Goal: Task Accomplishment & Management: Manage account settings

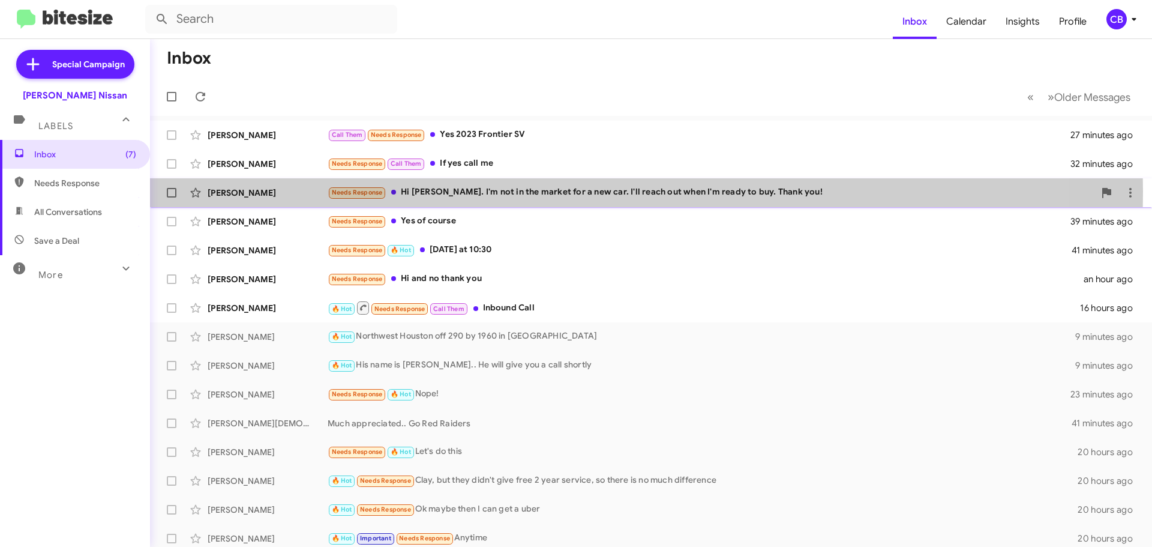
click at [268, 191] on div "[PERSON_NAME]" at bounding box center [268, 193] width 120 height 12
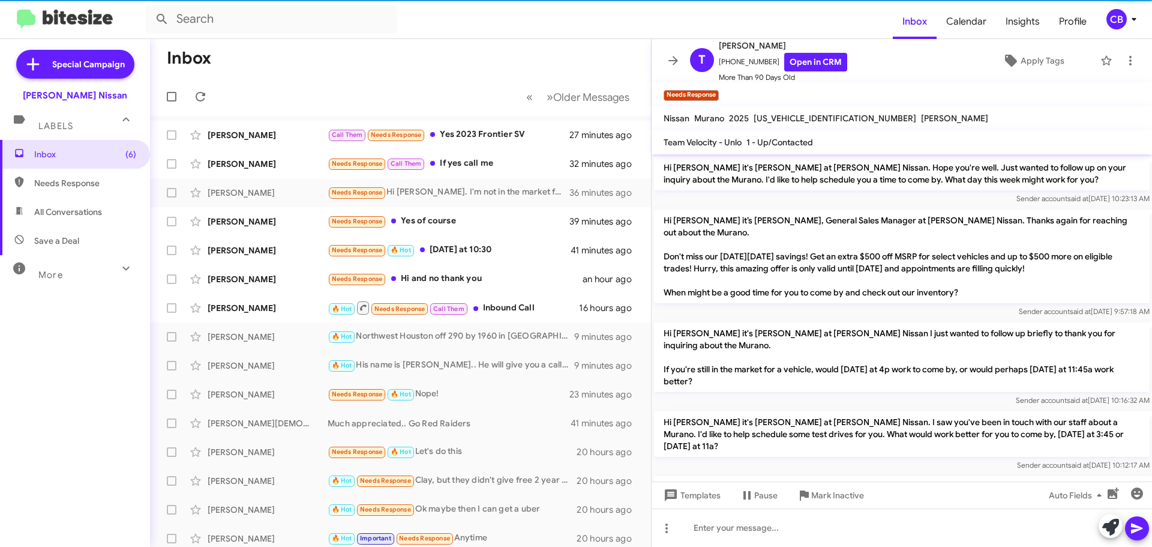
scroll to position [1125, 0]
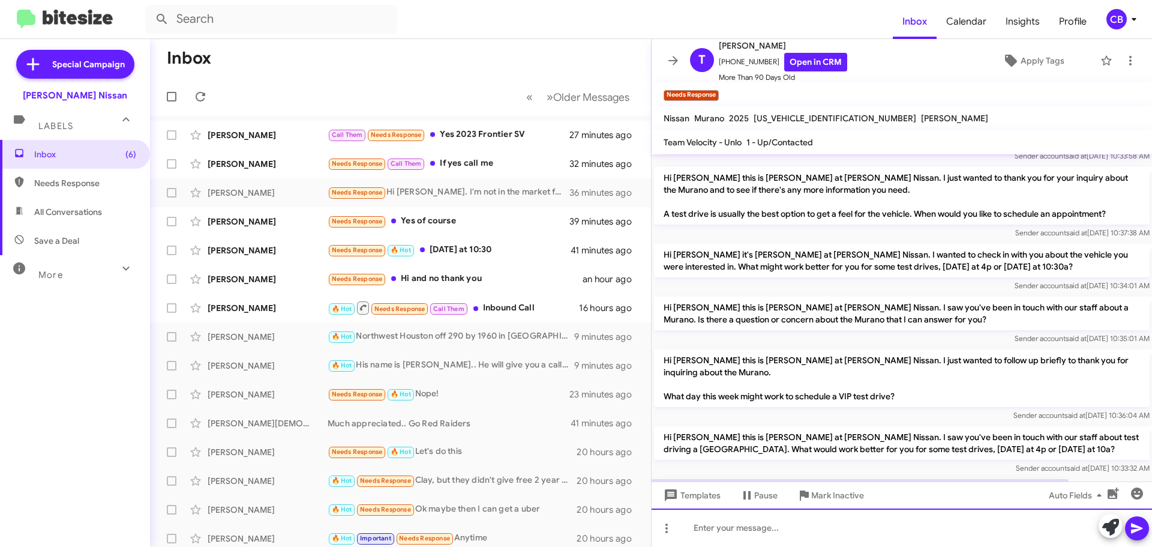
click at [769, 526] on div at bounding box center [902, 527] width 501 height 38
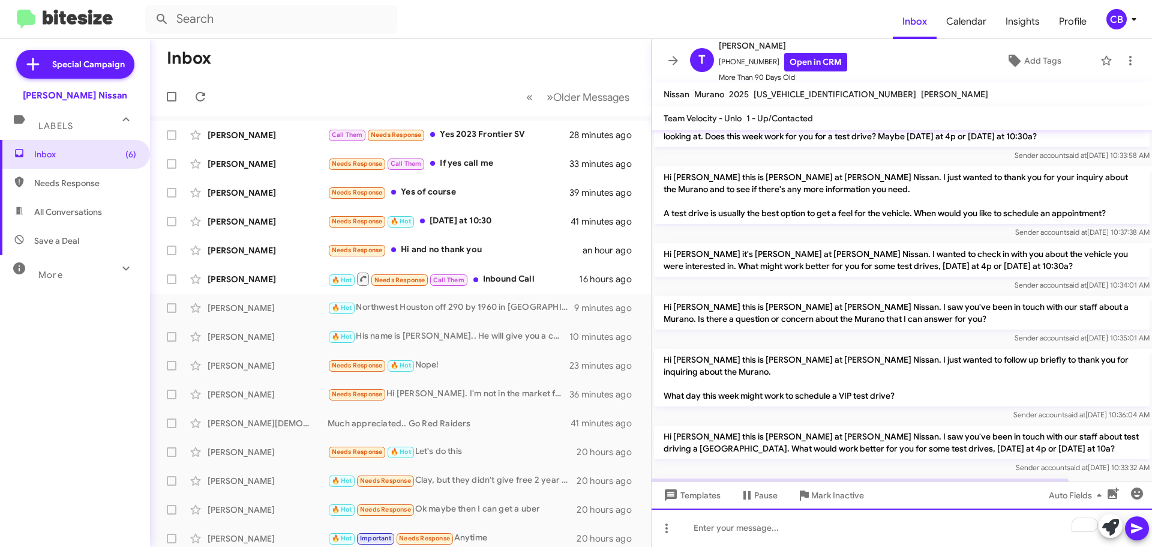
scroll to position [1336, 0]
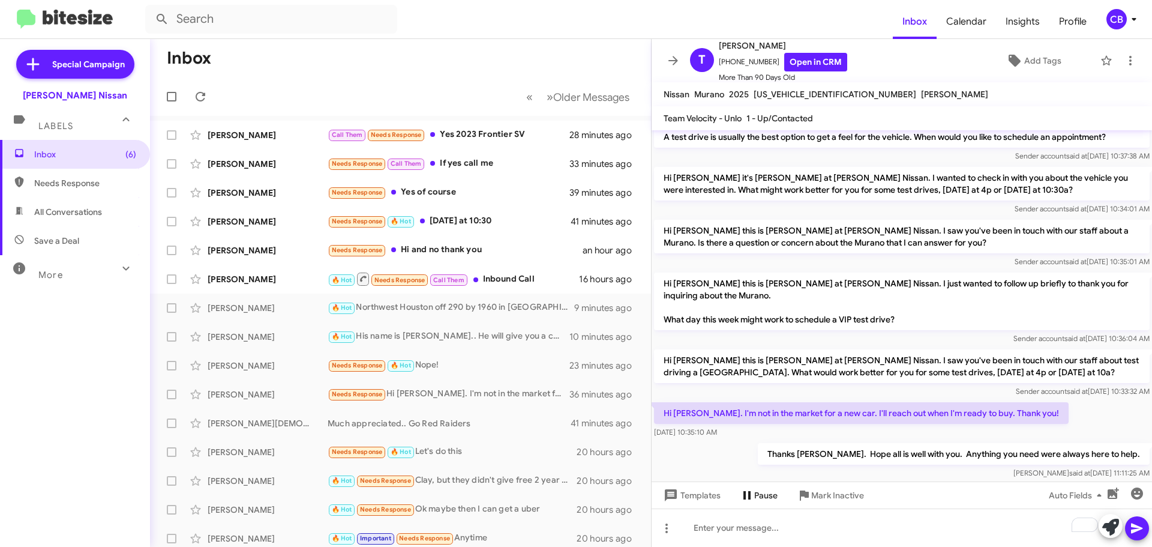
click at [767, 499] on span "Pause" at bounding box center [765, 495] width 23 height 22
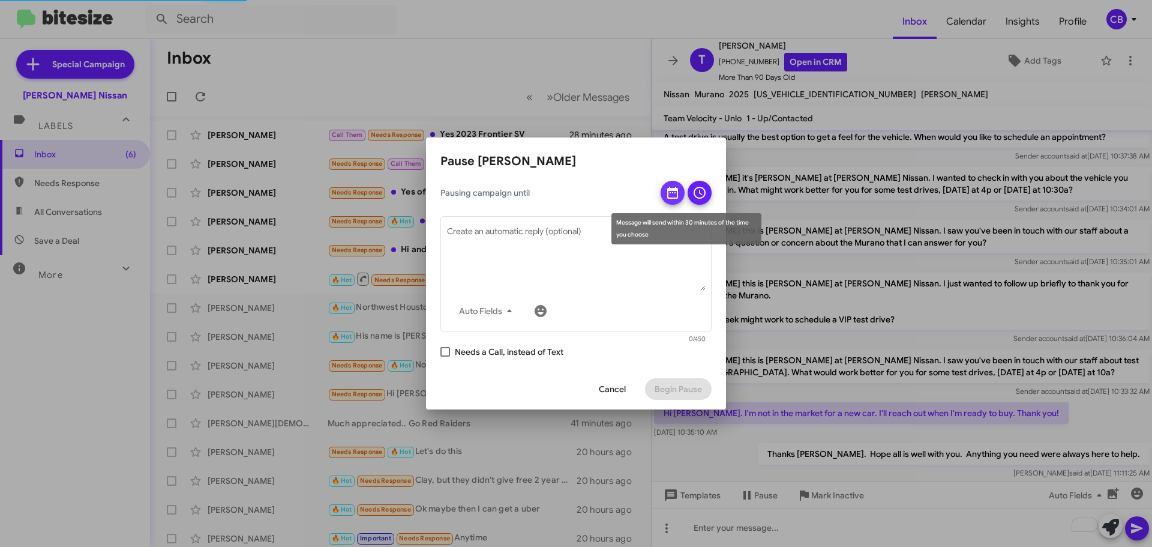
click at [673, 200] on span at bounding box center [673, 196] width 14 height 31
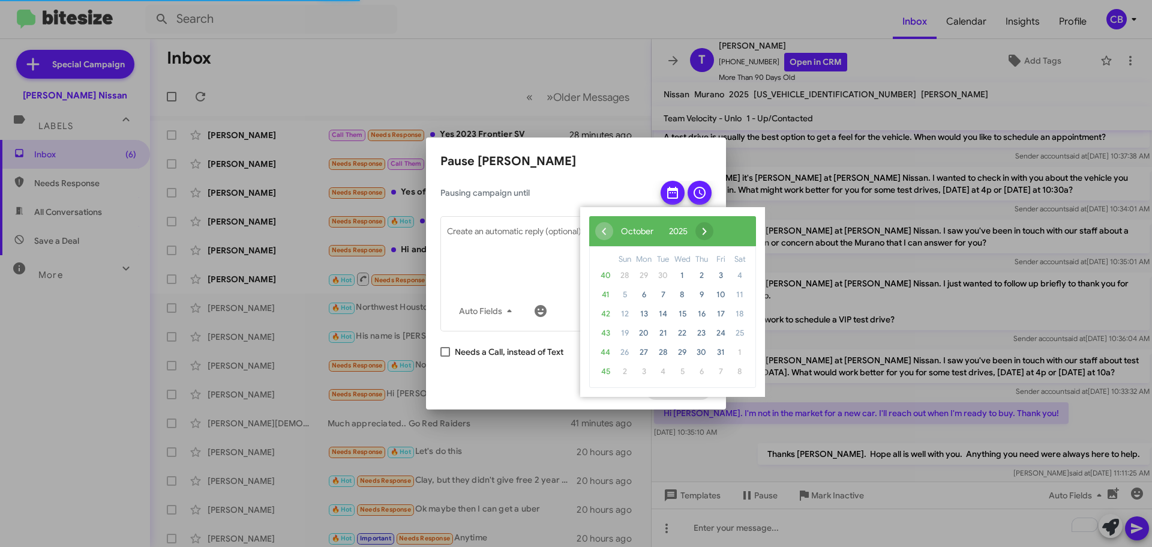
click at [714, 227] on span "›" at bounding box center [705, 231] width 18 height 18
click at [721, 227] on span "›" at bounding box center [712, 231] width 18 height 18
click at [681, 349] on span "31" at bounding box center [682, 352] width 19 height 19
click at [721, 331] on span "26" at bounding box center [720, 332] width 19 height 19
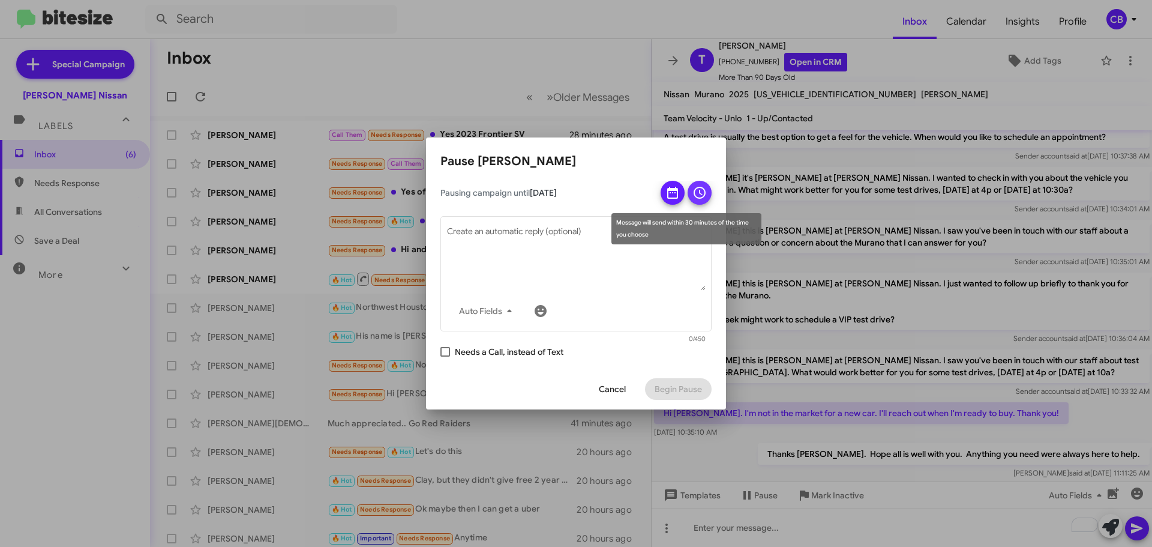
click at [704, 191] on icon at bounding box center [700, 192] width 14 height 14
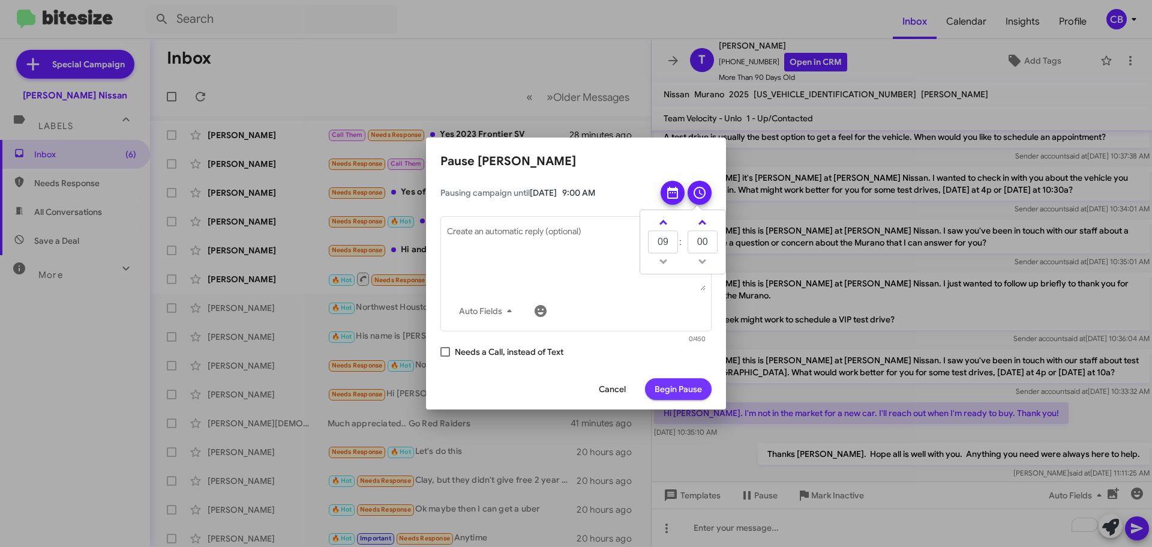
click at [701, 389] on span "Begin Pause" at bounding box center [678, 389] width 47 height 22
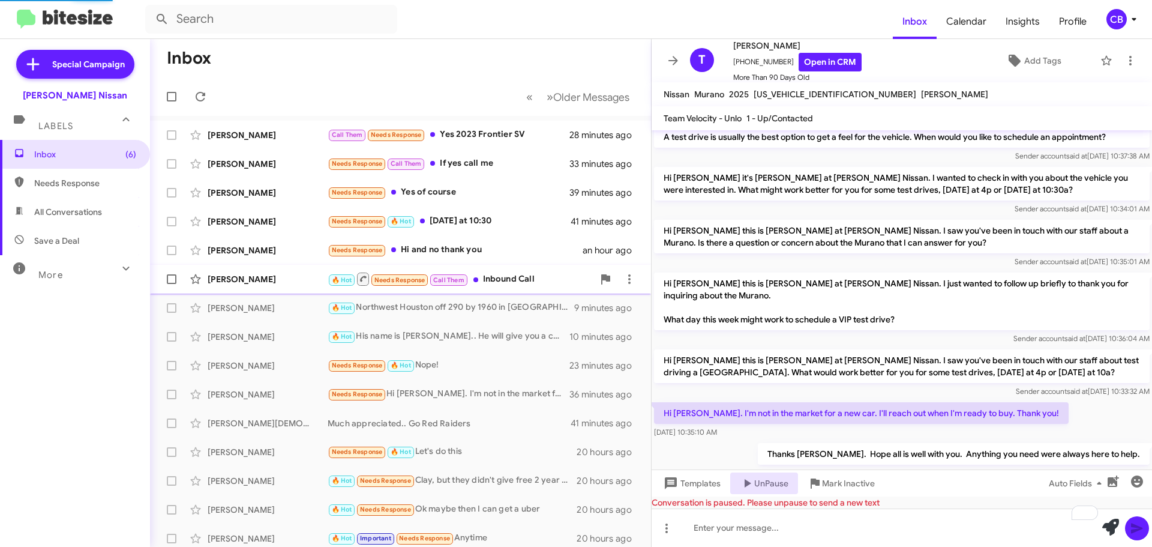
scroll to position [1068, 0]
